Goal: Use online tool/utility: Utilize a website feature to perform a specific function

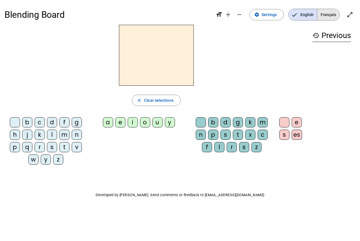
click at [328, 14] on span "Français" at bounding box center [328, 14] width 22 height 11
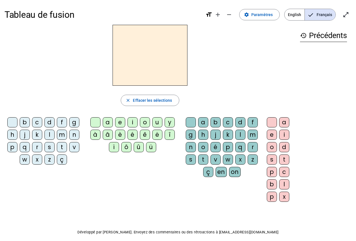
click at [48, 120] on div "d" at bounding box center [49, 122] width 10 height 10
click at [156, 120] on div "u" at bounding box center [157, 122] width 10 height 10
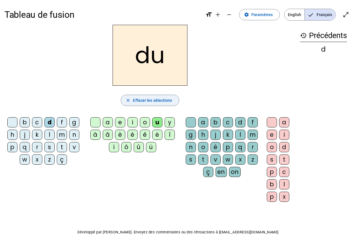
click at [138, 100] on span "Effacer les sélections" at bounding box center [152, 100] width 39 height 7
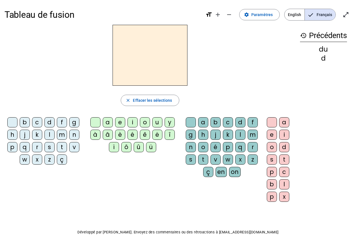
click at [64, 147] on div "t" at bounding box center [62, 147] width 10 height 10
click at [156, 122] on div "u" at bounding box center [157, 122] width 10 height 10
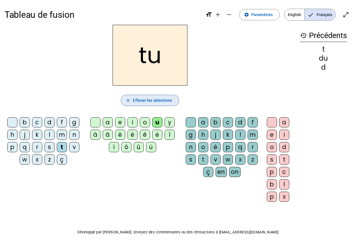
click at [143, 101] on span "Effacer les sélections" at bounding box center [152, 100] width 39 height 7
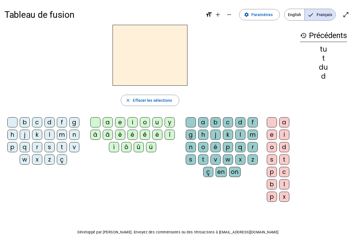
click at [62, 146] on div "t" at bounding box center [62, 147] width 10 height 10
click at [155, 120] on div "u" at bounding box center [157, 122] width 10 height 10
click at [107, 121] on div "a" at bounding box center [108, 122] width 10 height 10
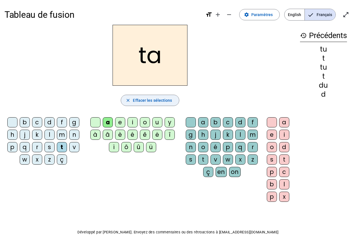
click at [139, 102] on span "Effacer les sélections" at bounding box center [152, 100] width 39 height 7
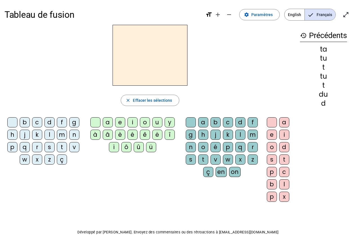
click at [62, 145] on div "t" at bounding box center [62, 147] width 10 height 10
click at [106, 120] on div "a" at bounding box center [108, 122] width 10 height 10
click at [140, 69] on h2 "ta" at bounding box center [150, 55] width 75 height 61
click at [119, 123] on div "e" at bounding box center [120, 122] width 10 height 10
click at [48, 122] on div "d" at bounding box center [49, 122] width 10 height 10
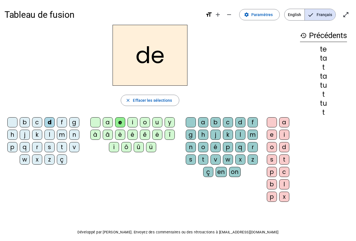
click at [26, 134] on div "j" at bounding box center [25, 134] width 10 height 10
click at [63, 132] on div "m" at bounding box center [62, 134] width 10 height 10
click at [108, 122] on div "a" at bounding box center [108, 122] width 10 height 10
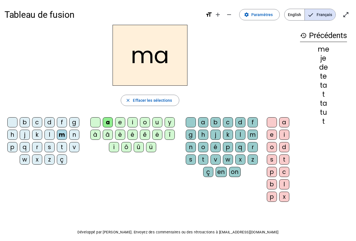
click at [240, 135] on div "l" at bounding box center [240, 134] width 10 height 10
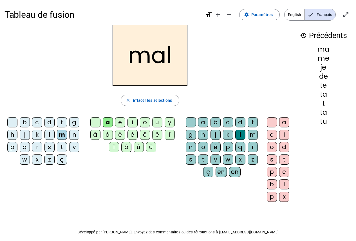
click at [24, 124] on div "b" at bounding box center [25, 122] width 10 height 10
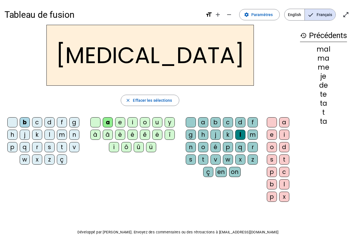
click at [54, 76] on div "[MEDICAL_DATA]" at bounding box center [150, 55] width 291 height 61
